Goal: Transaction & Acquisition: Subscribe to service/newsletter

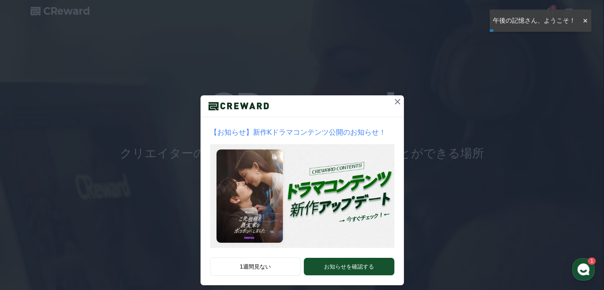
click at [396, 101] on icon at bounding box center [398, 102] width 10 height 10
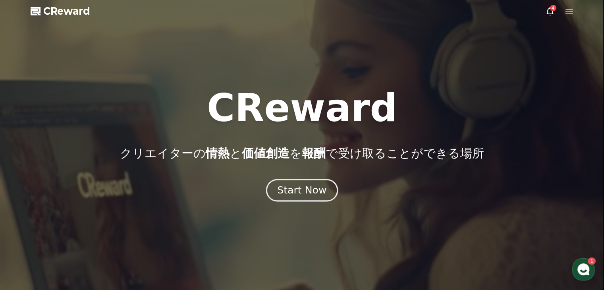
click at [316, 189] on div "Start Now" at bounding box center [301, 189] width 49 height 13
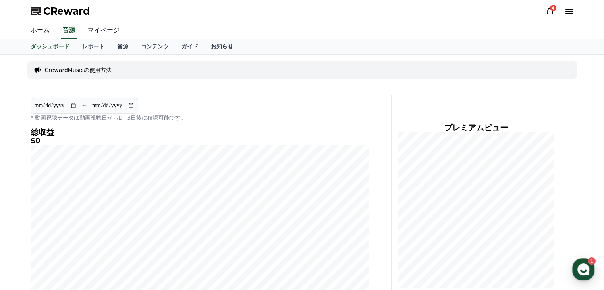
click at [94, 31] on link "マイページ" at bounding box center [103, 30] width 44 height 17
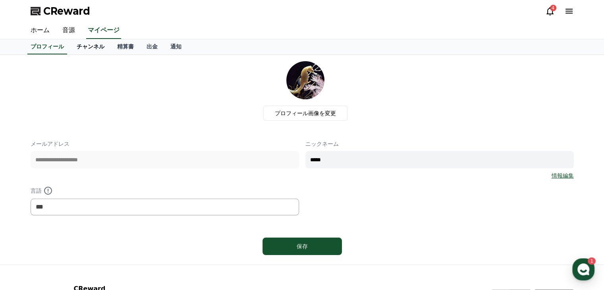
click at [79, 45] on link "チャンネル" at bounding box center [90, 46] width 40 height 15
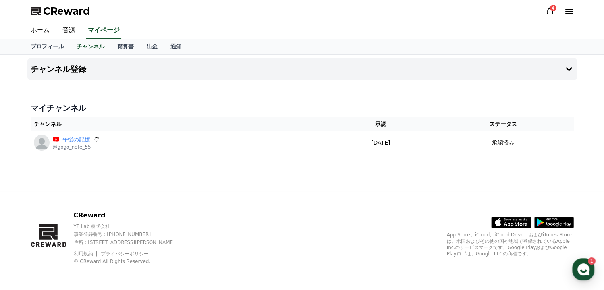
drag, startPoint x: 112, startPoint y: 143, endPoint x: 448, endPoint y: 172, distance: 337.0
click at [448, 172] on div "チャンネル登録 マイチャンネル チャンネル 承認 ステータス 午後の記憶 @gogo_note_55 2025-09-01 09-01 承認済み" at bounding box center [302, 123] width 556 height 136
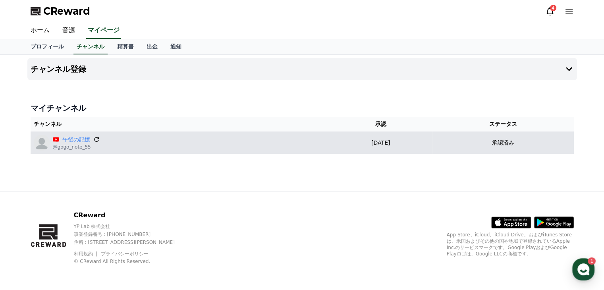
click at [96, 139] on icon at bounding box center [96, 139] width 7 height 7
click at [70, 140] on link "午後の記憶" at bounding box center [76, 139] width 28 height 8
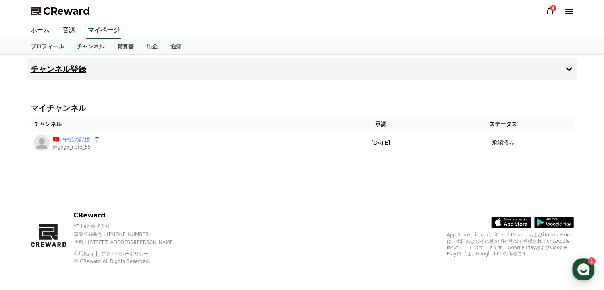
click at [570, 69] on icon at bounding box center [569, 69] width 6 height 4
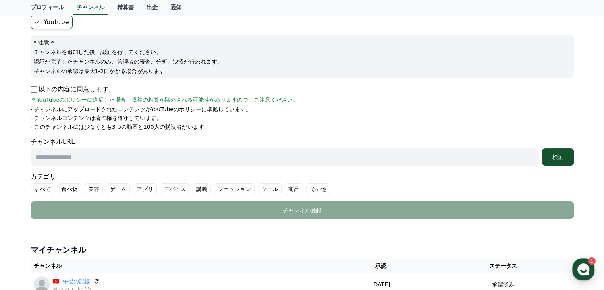
scroll to position [79, 0]
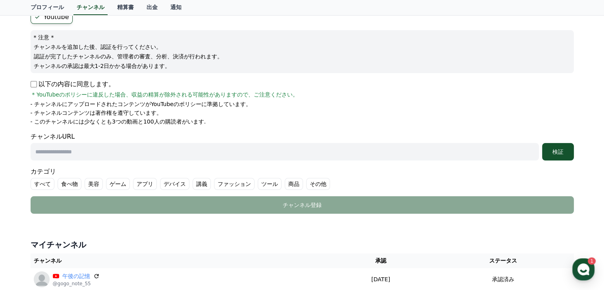
click at [37, 87] on p "以下の内容に同意します。" at bounding box center [73, 84] width 84 height 10
paste input "**********"
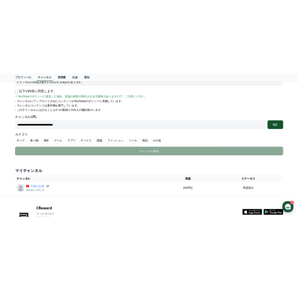
scroll to position [184, 0]
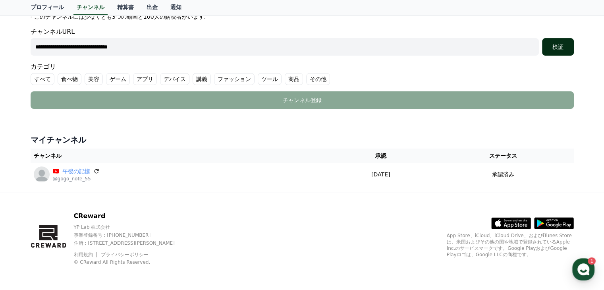
type input "**********"
click at [560, 48] on div "検証" at bounding box center [557, 47] width 25 height 8
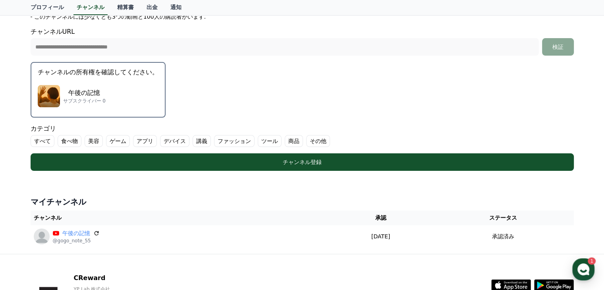
click at [117, 90] on div "午後の記憶 サブスクライバー 0" at bounding box center [98, 96] width 121 height 32
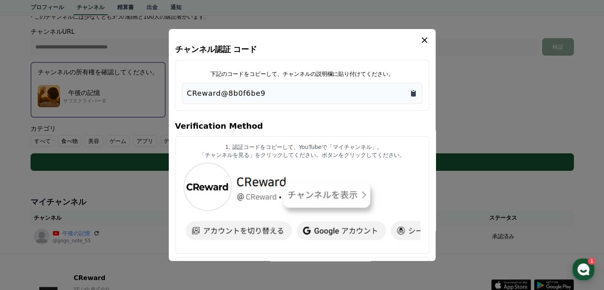
click at [414, 95] on icon "Copy to clipboard" at bounding box center [413, 93] width 5 height 6
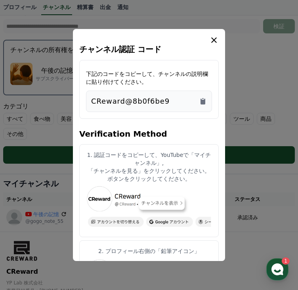
click at [215, 40] on icon "modal" at bounding box center [215, 40] width 10 height 10
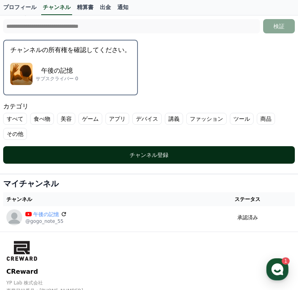
click at [195, 151] on div "チャンネル登録" at bounding box center [149, 155] width 260 height 8
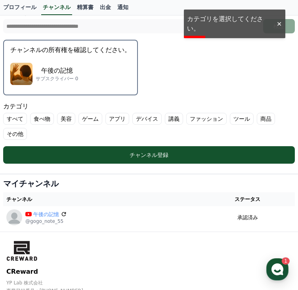
click at [27, 128] on label "その他" at bounding box center [15, 134] width 24 height 12
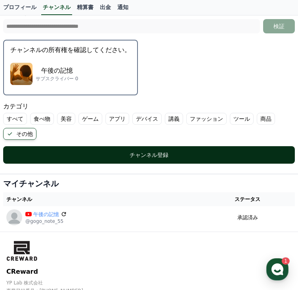
click at [176, 151] on div "チャンネル登録" at bounding box center [149, 155] width 260 height 8
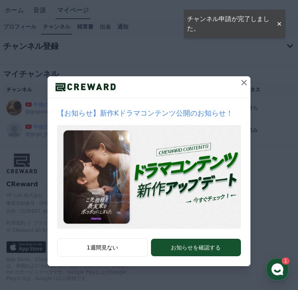
click at [246, 81] on icon at bounding box center [245, 83] width 10 height 10
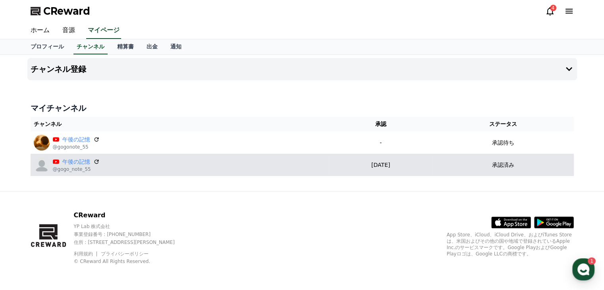
drag, startPoint x: 40, startPoint y: 167, endPoint x: 175, endPoint y: 164, distance: 135.0
click at [175, 164] on div "午後の記憶 @gogo_note_55" at bounding box center [180, 165] width 292 height 16
